Goal: Transaction & Acquisition: Purchase product/service

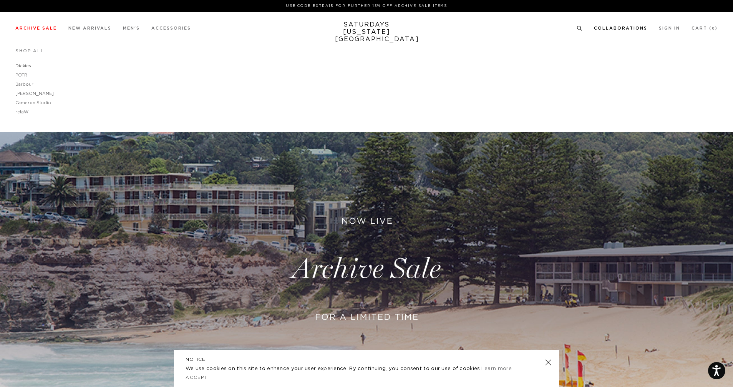
click at [21, 65] on link "Dickies" at bounding box center [23, 66] width 16 height 4
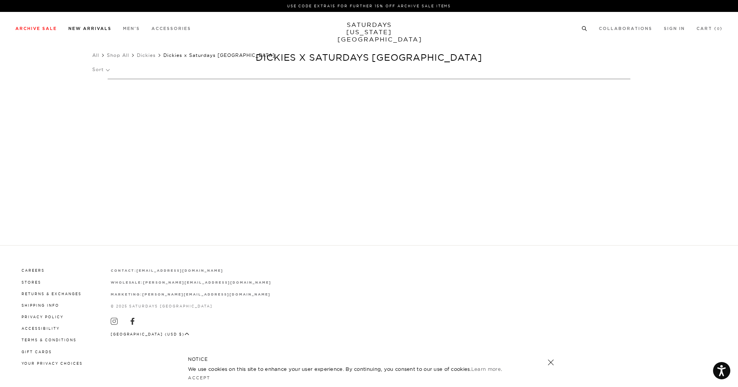
click at [81, 27] on link "New Arrivals" at bounding box center [89, 29] width 43 height 4
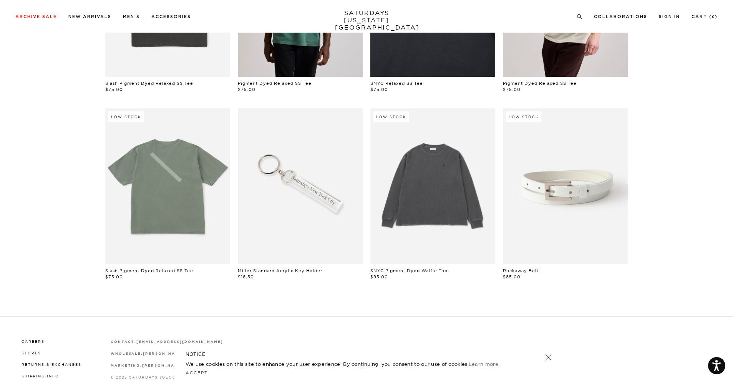
scroll to position [576, 0]
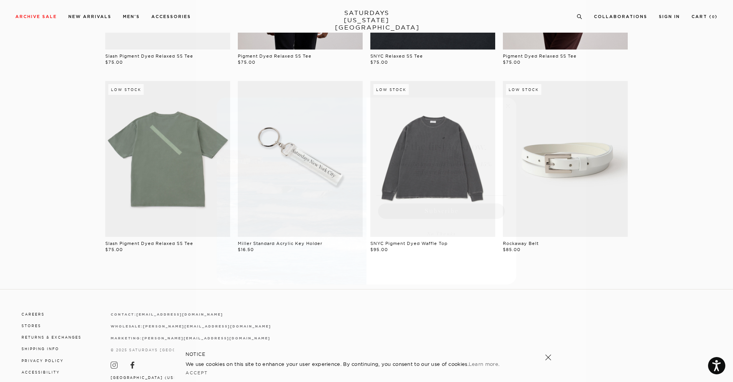
click at [509, 109] on circle "Close dialog" at bounding box center [508, 105] width 9 height 9
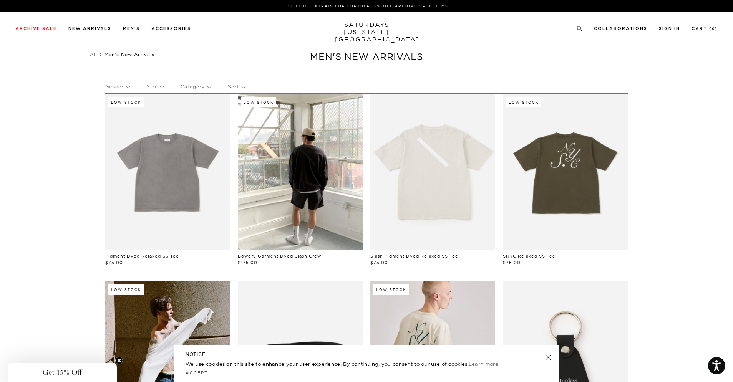
scroll to position [0, 0]
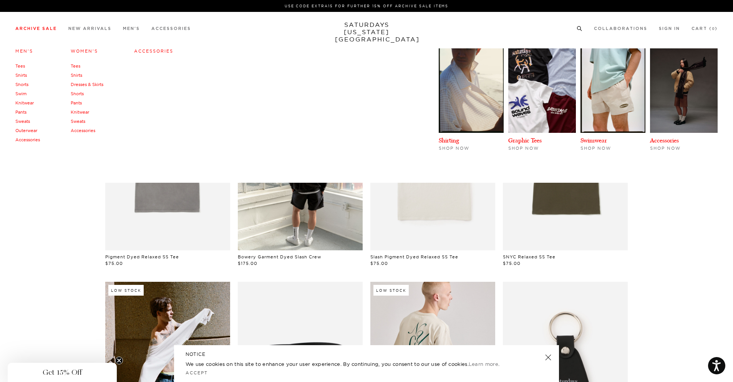
click at [38, 28] on link "Archive Sale" at bounding box center [35, 29] width 41 height 4
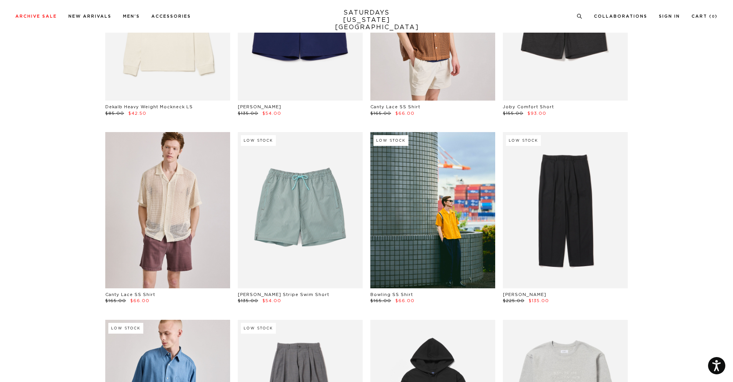
scroll to position [2343, 0]
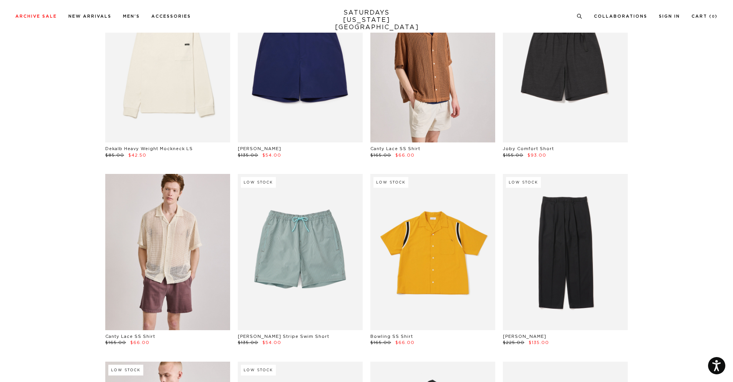
click at [454, 260] on link at bounding box center [432, 252] width 125 height 156
click at [433, 230] on link at bounding box center [432, 252] width 125 height 156
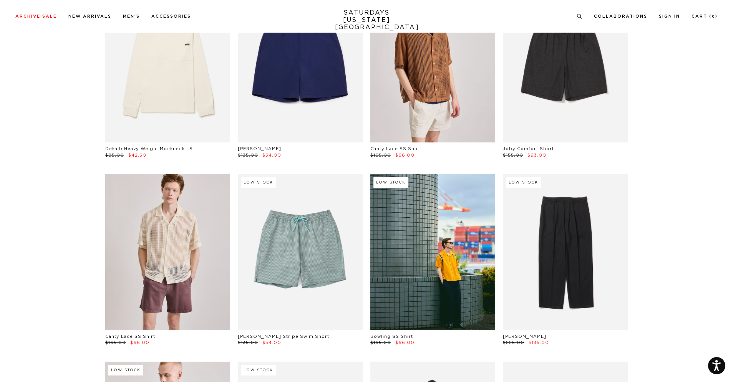
click at [383, 333] on div "Low Stock Bowling SS Shirt $165.00 $66.00" at bounding box center [432, 260] width 125 height 172
click at [381, 337] on link "Bowling SS Shirt" at bounding box center [391, 337] width 43 height 4
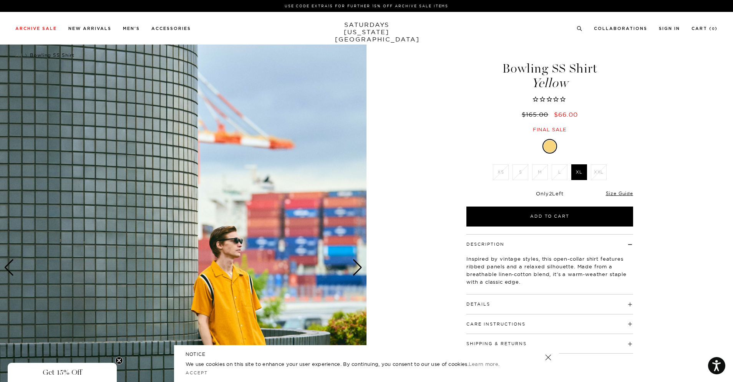
click at [479, 302] on button "Details" at bounding box center [478, 304] width 24 height 4
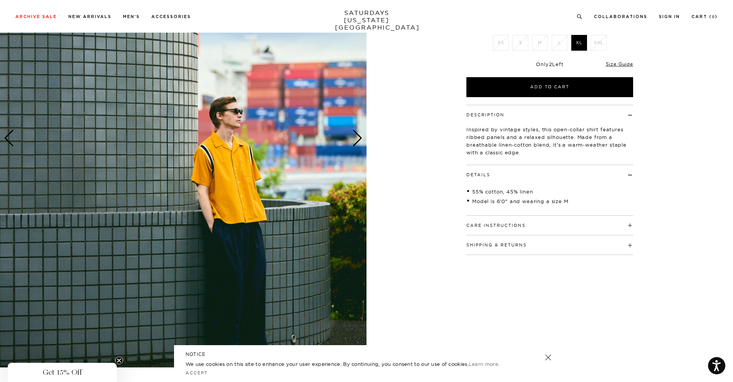
scroll to position [115, 0]
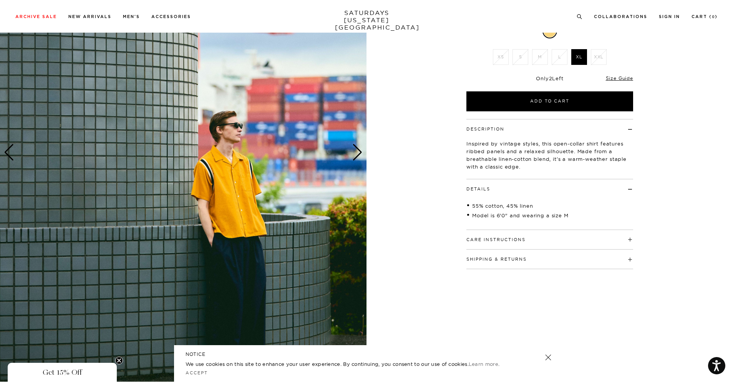
click at [360, 149] on div "Next slide" at bounding box center [357, 152] width 10 height 17
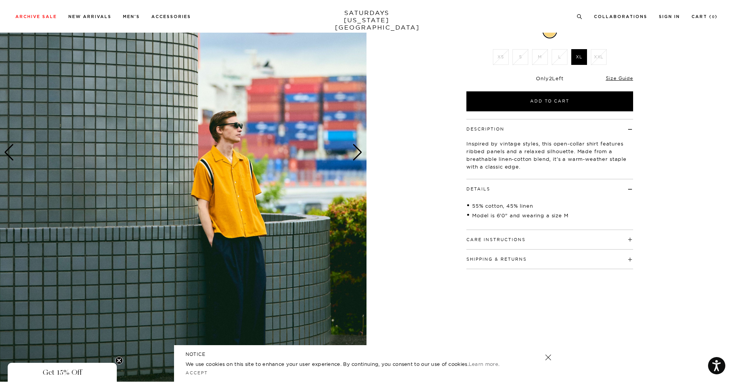
click at [360, 149] on div "Next slide" at bounding box center [357, 152] width 10 height 17
